Goal: Task Accomplishment & Management: Manage account settings

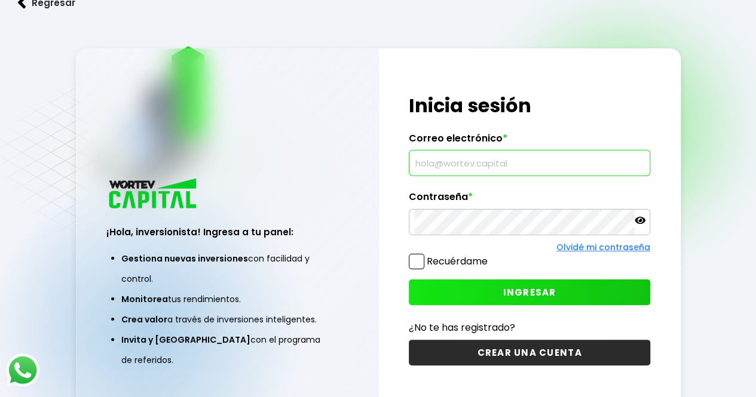
click at [463, 161] on input "text" at bounding box center [529, 163] width 231 height 25
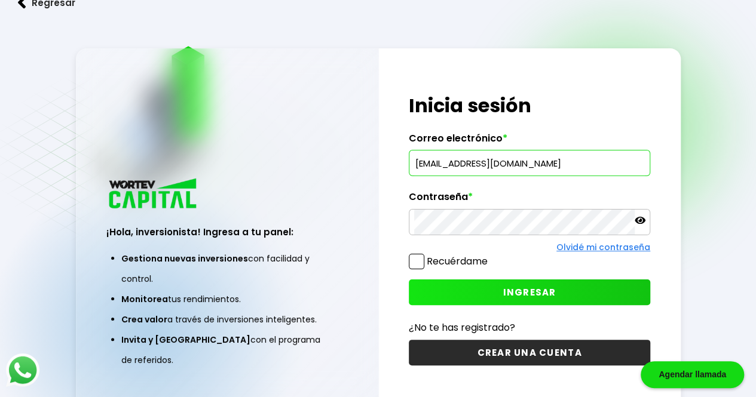
type input "[EMAIL_ADDRESS][DOMAIN_NAME]"
click at [642, 217] on icon at bounding box center [639, 220] width 11 height 11
click at [553, 283] on button "INGRESAR" at bounding box center [529, 293] width 241 height 26
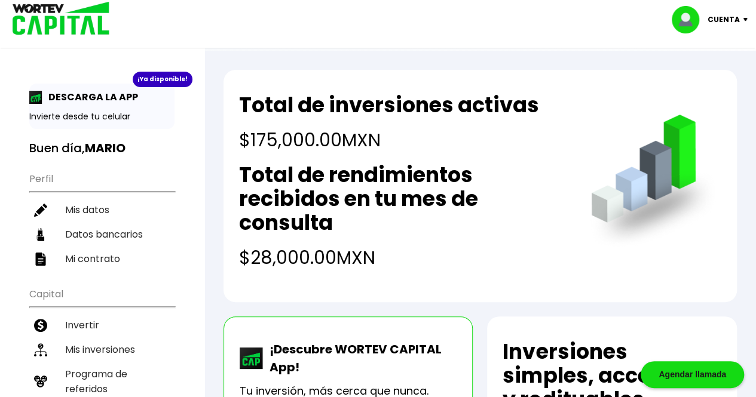
click at [121, 338] on li "Mis inversiones" at bounding box center [101, 350] width 145 height 24
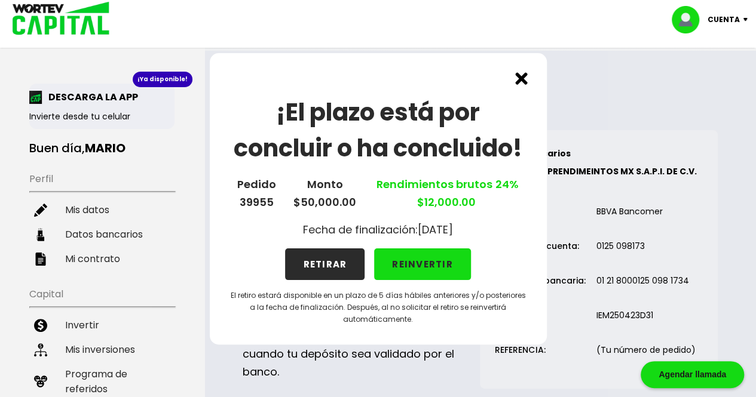
click at [318, 271] on button "RETIRAR" at bounding box center [324, 265] width 79 height 32
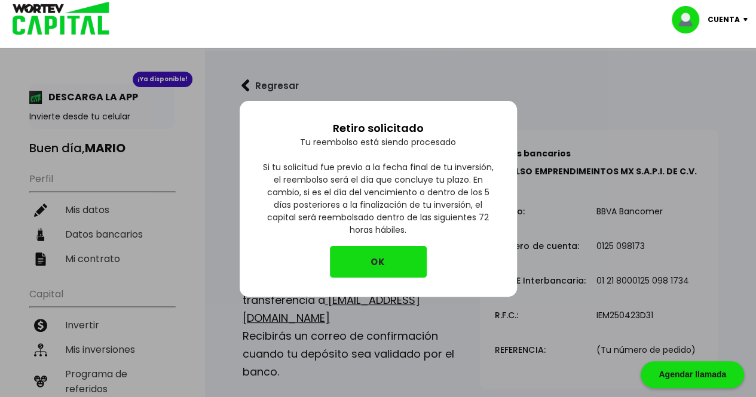
click at [382, 253] on button "OK" at bounding box center [378, 262] width 97 height 32
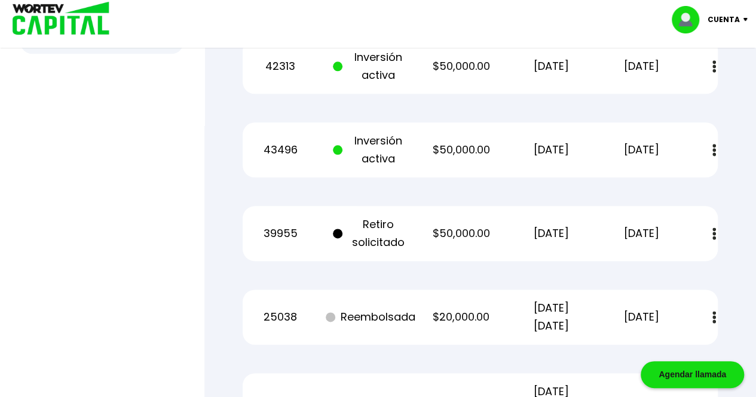
scroll to position [637, 0]
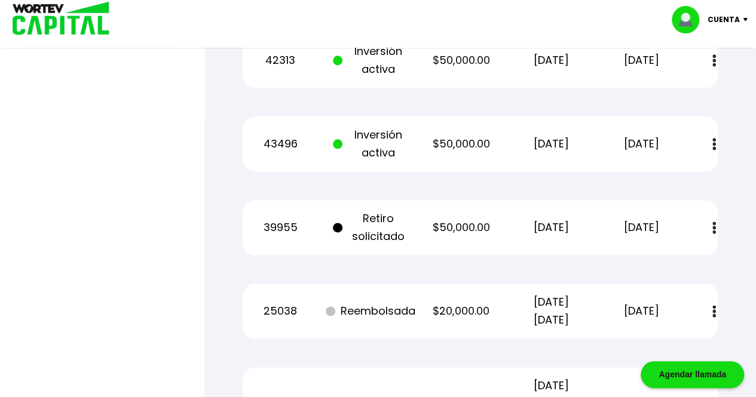
drag, startPoint x: 612, startPoint y: 230, endPoint x: 667, endPoint y: 231, distance: 54.4
click at [667, 231] on p "[DATE]" at bounding box center [641, 228] width 76 height 18
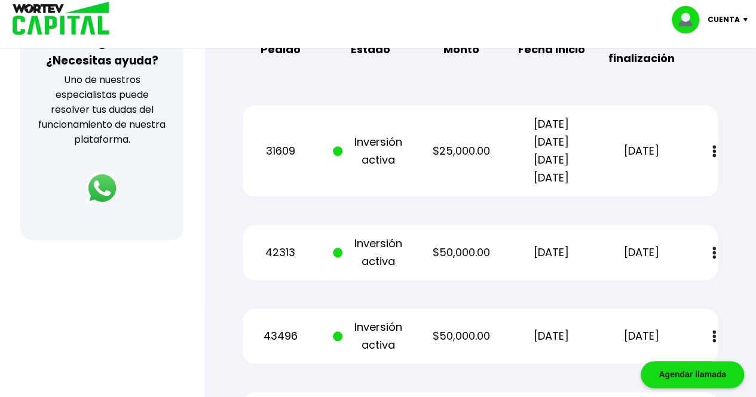
scroll to position [447, 0]
